Goal: Check status: Check status

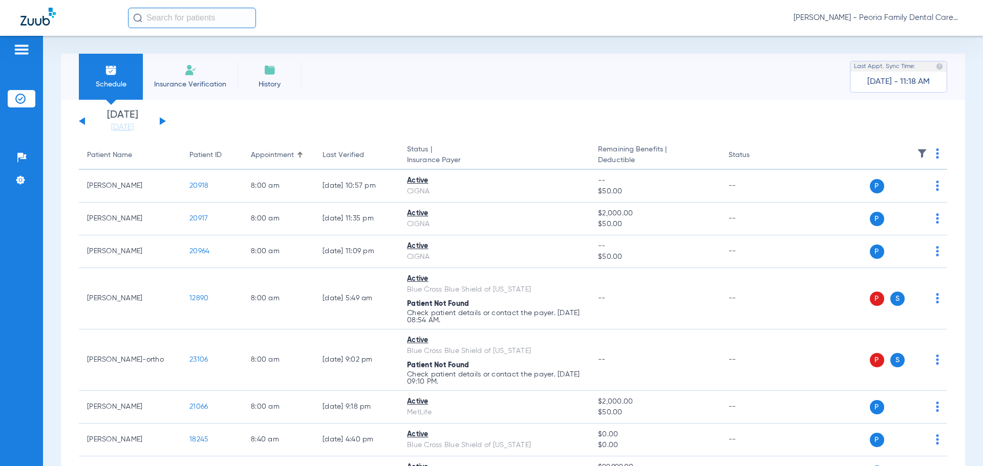
click at [164, 122] on div "[DATE] [DATE] [DATE] [DATE] [DATE] [DATE] [DATE] [DATE] [DATE] [DATE] [DATE] [D…" at bounding box center [122, 121] width 87 height 23
click at [160, 119] on button at bounding box center [163, 121] width 6 height 8
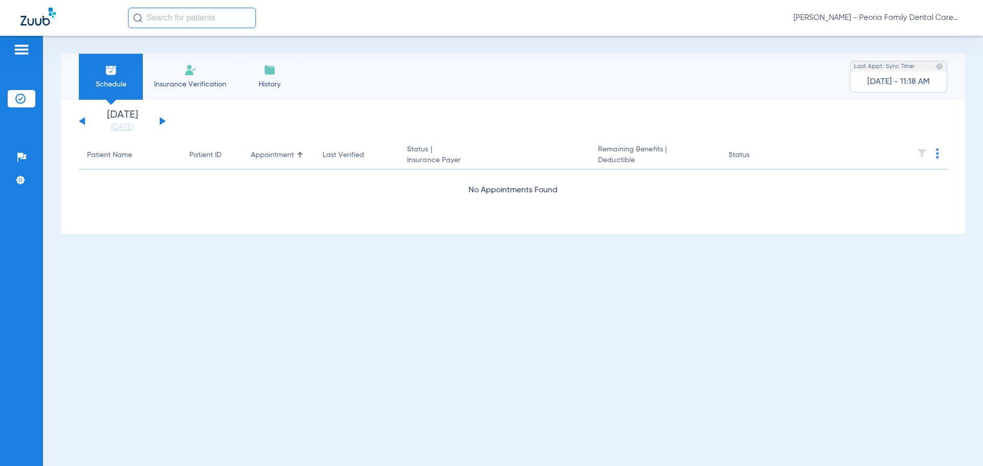
click at [160, 119] on button at bounding box center [163, 121] width 6 height 8
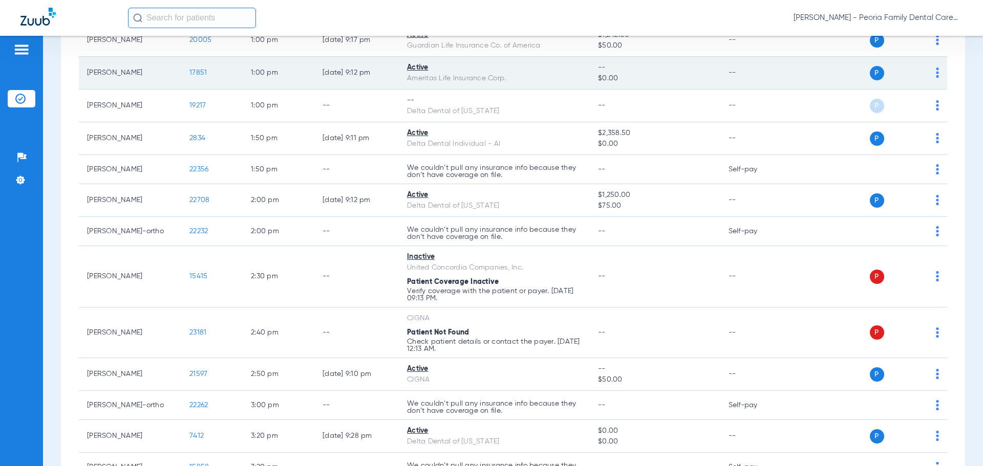
scroll to position [796, 0]
